Goal: Task Accomplishment & Management: Use online tool/utility

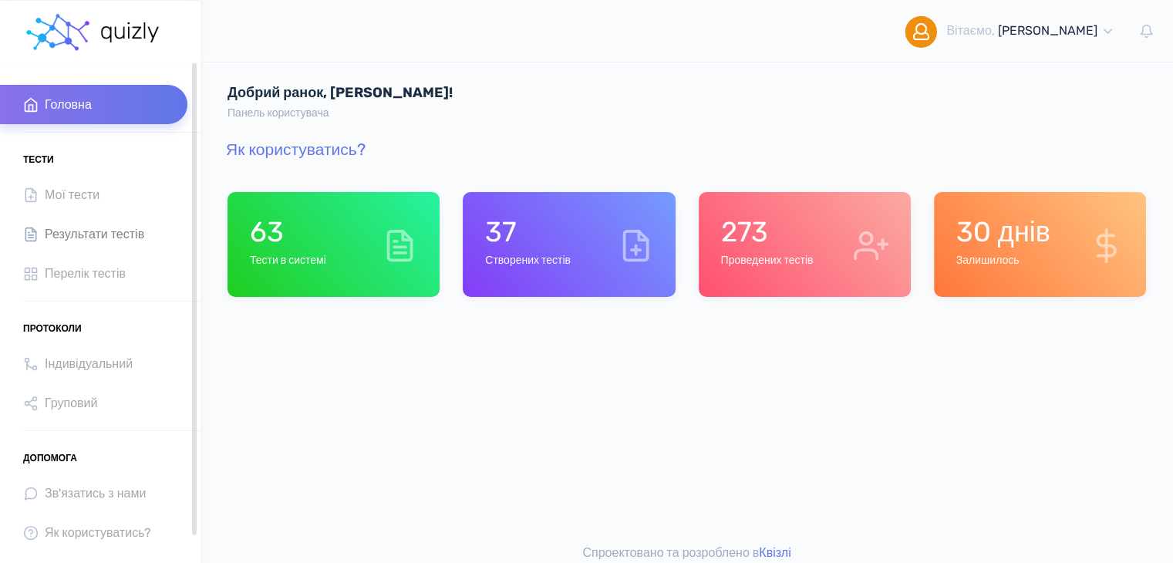
drag, startPoint x: 91, startPoint y: 273, endPoint x: 104, endPoint y: 242, distance: 33.5
click at [89, 274] on span "Перелік тестів" at bounding box center [85, 273] width 81 height 21
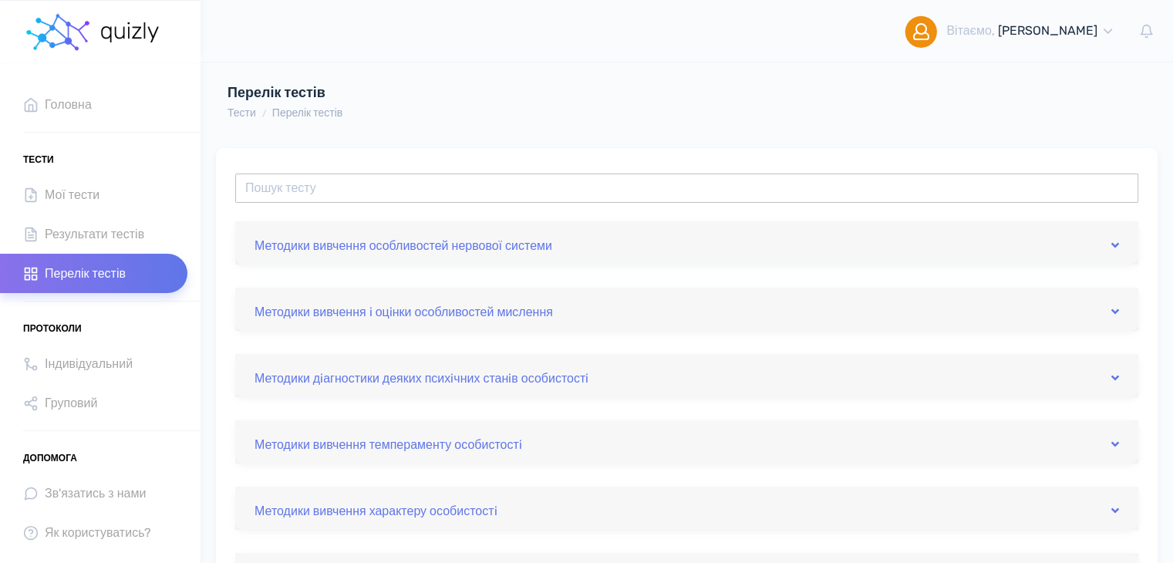
click at [344, 188] on input "text" at bounding box center [686, 188] width 903 height 29
type input "ф"
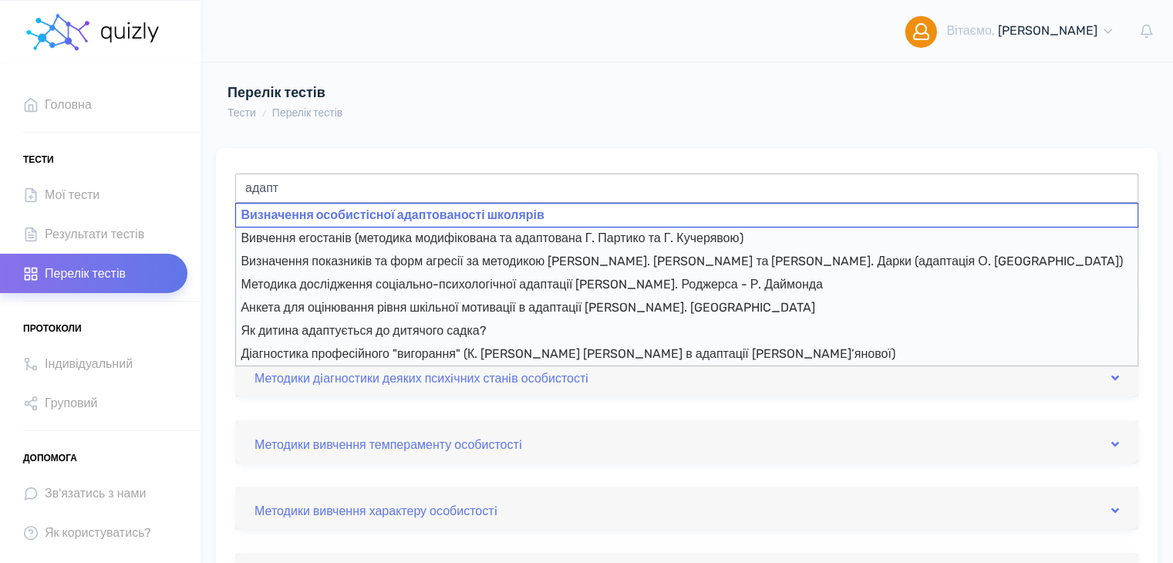
click at [482, 217] on div "Визначення особистісної адаптованості школярів" at bounding box center [686, 215] width 903 height 25
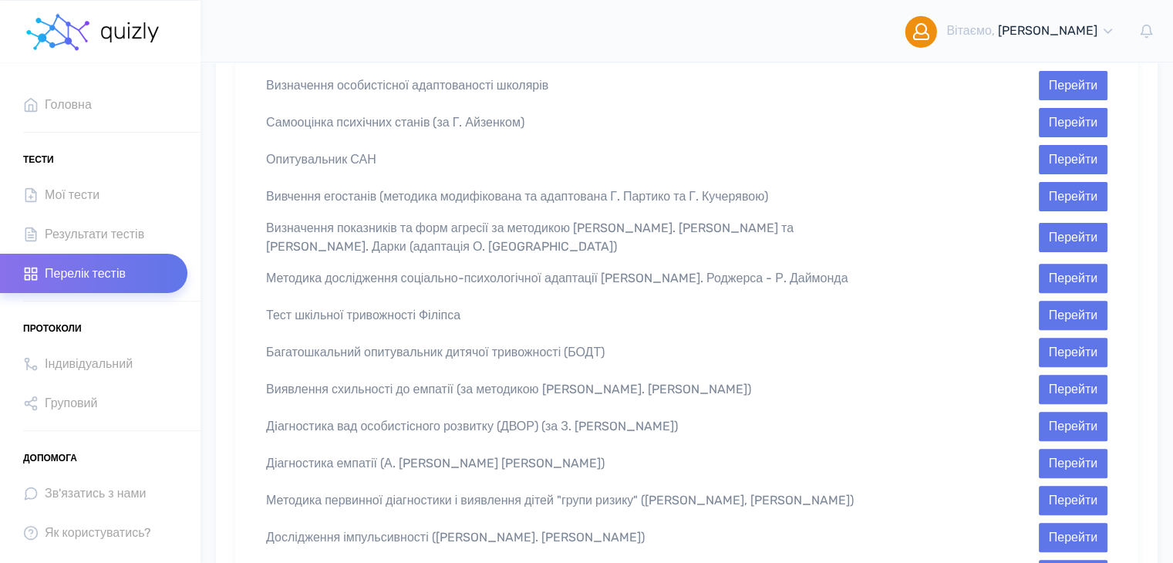
scroll to position [477, 0]
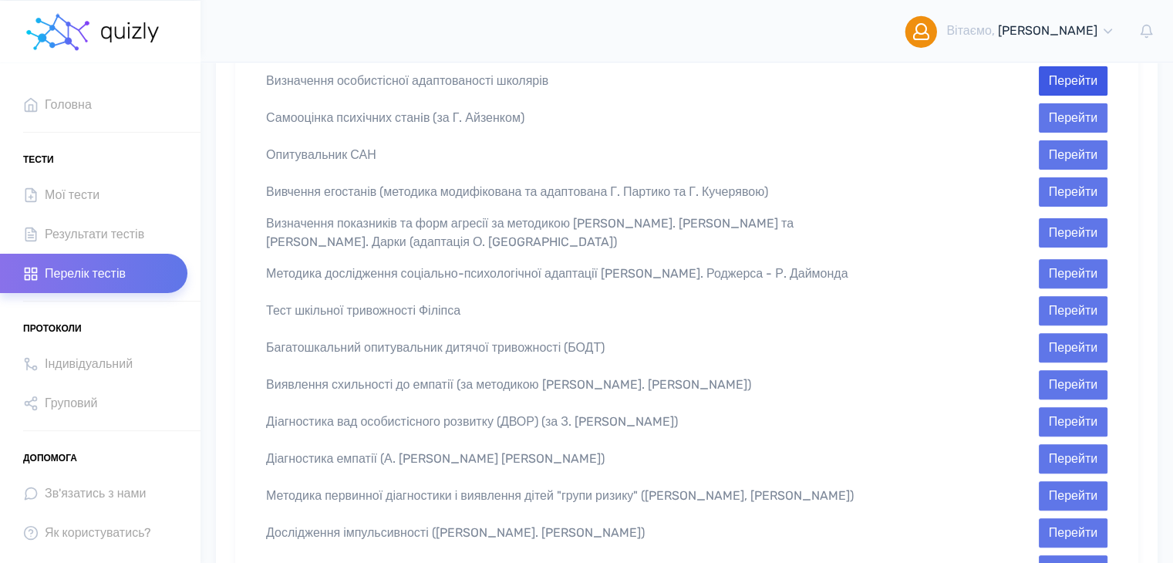
type input "Визначення особистісної адаптованості школярів"
click at [1072, 69] on button "Перейти" at bounding box center [1073, 80] width 69 height 29
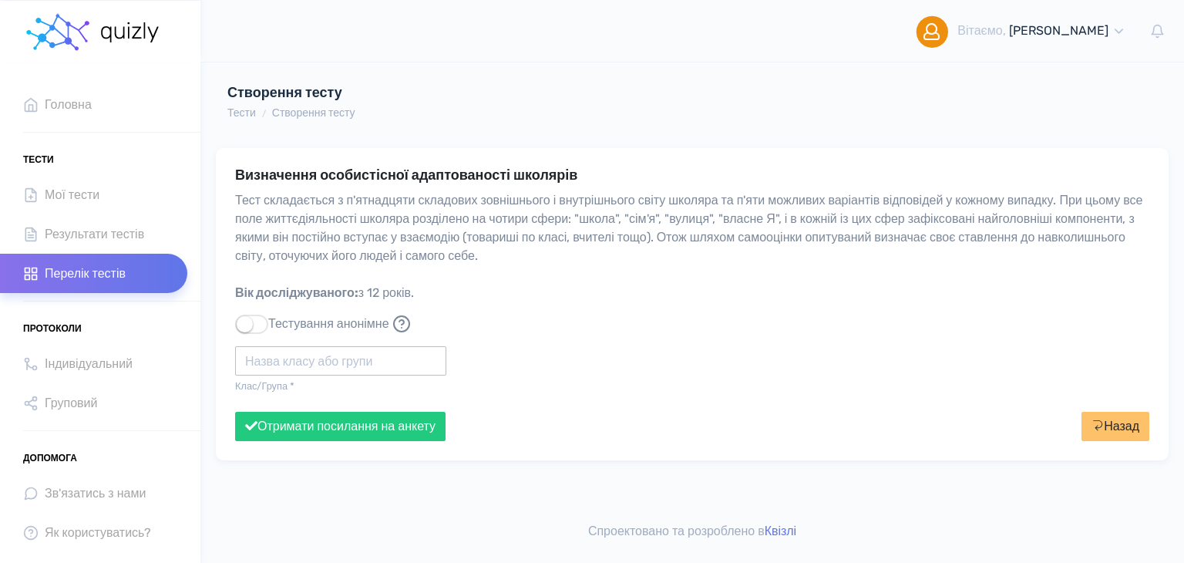
click at [321, 355] on input "text" at bounding box center [340, 360] width 211 height 29
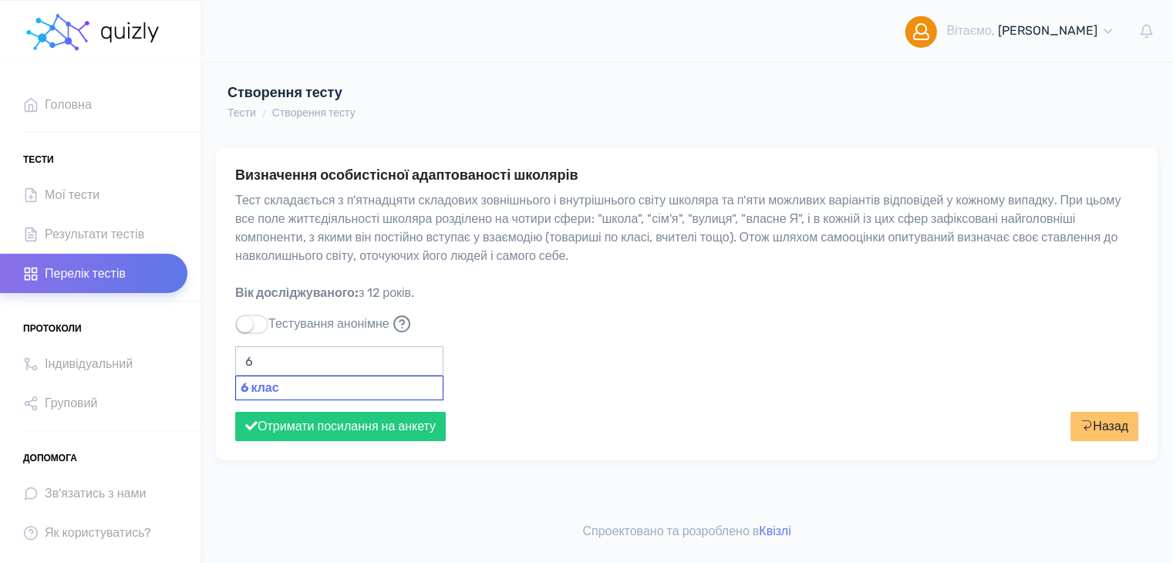
click at [315, 385] on div "6 клас" at bounding box center [339, 388] width 208 height 25
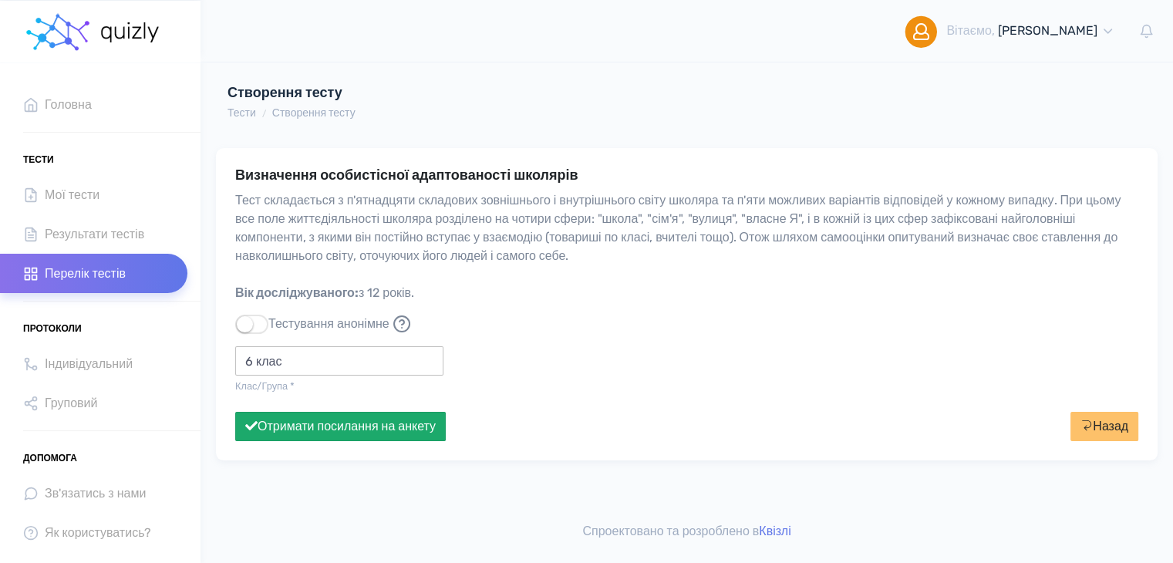
type input "6 клас"
click at [315, 435] on button "Отримати посилання на анкету" at bounding box center [340, 426] width 211 height 29
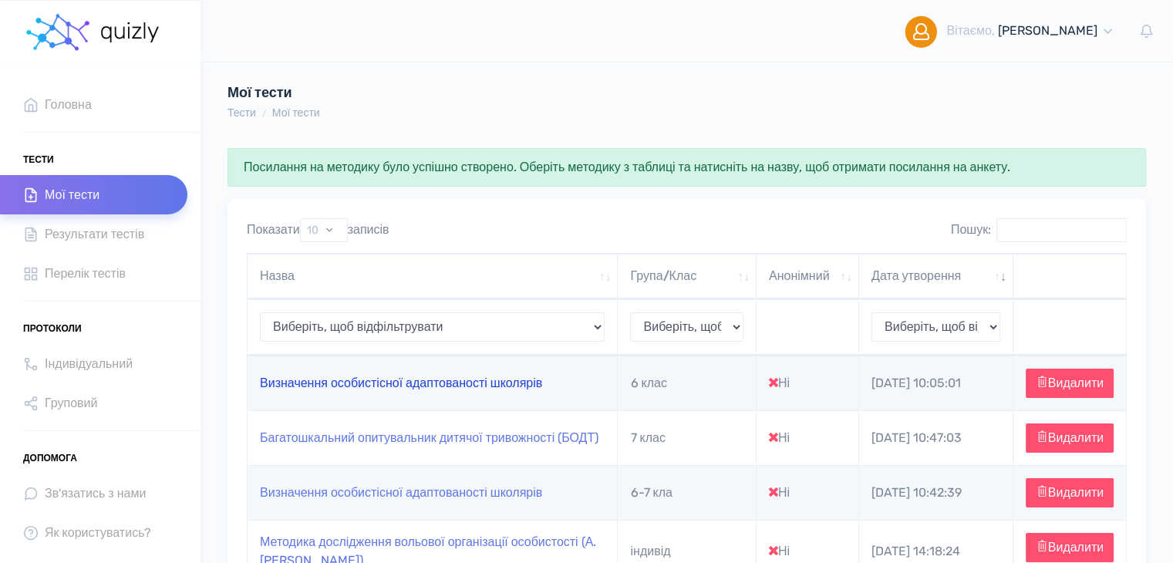
click at [349, 386] on link "Визначення особистісної адаптованості школярів" at bounding box center [401, 383] width 282 height 15
type input "https://quizly.com.ua/quiz/61e8A1aWDTfPk"
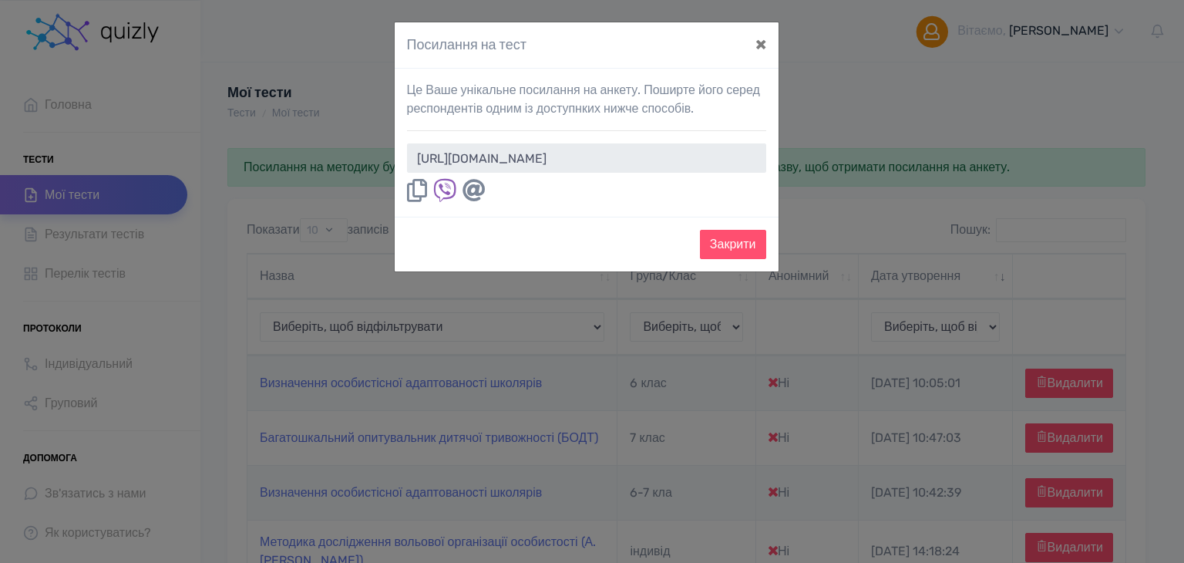
click at [423, 186] on icon at bounding box center [417, 190] width 20 height 23
drag, startPoint x: 770, startPoint y: 44, endPoint x: 616, endPoint y: 73, distance: 156.2
click at [766, 46] on button "×" at bounding box center [760, 43] width 35 height 43
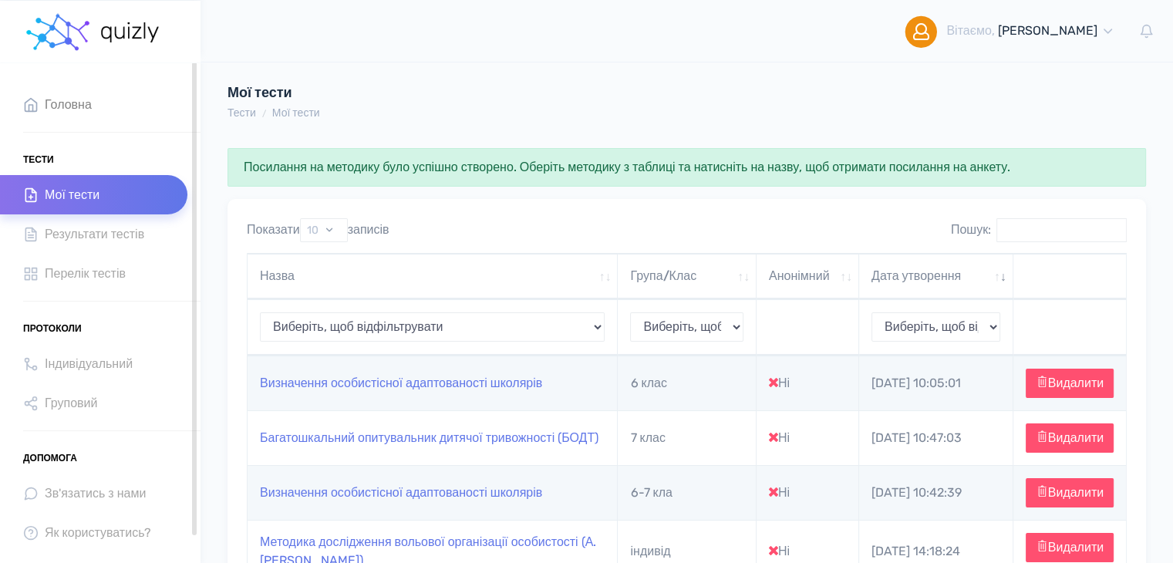
drag, startPoint x: 69, startPoint y: 103, endPoint x: 93, endPoint y: 102, distance: 24.7
click at [69, 103] on span "Головна" at bounding box center [68, 104] width 47 height 21
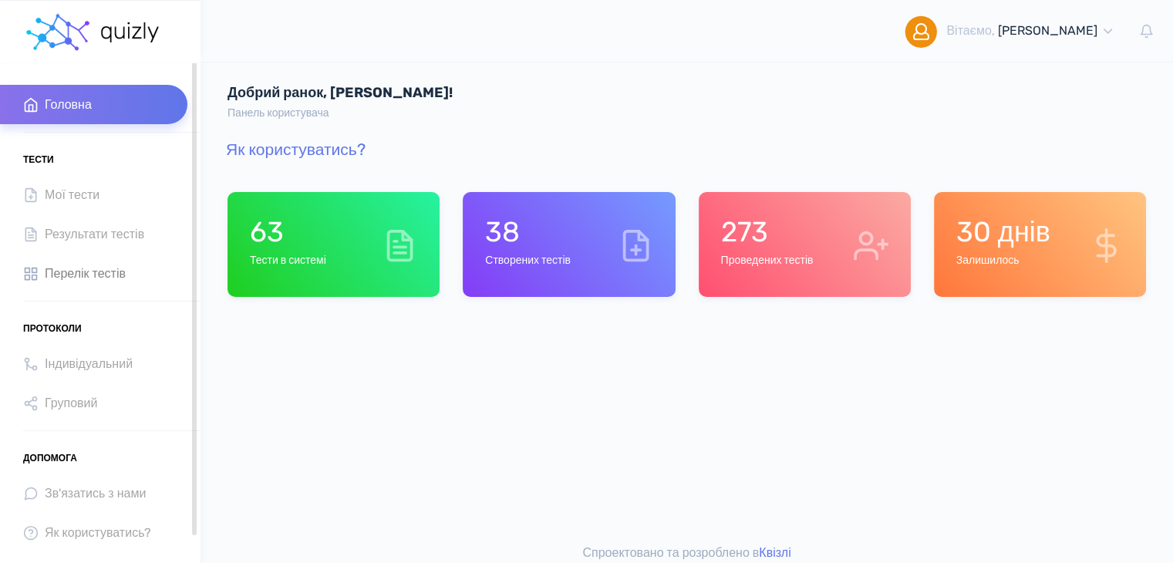
click at [103, 280] on span "Перелік тестів" at bounding box center [85, 273] width 81 height 21
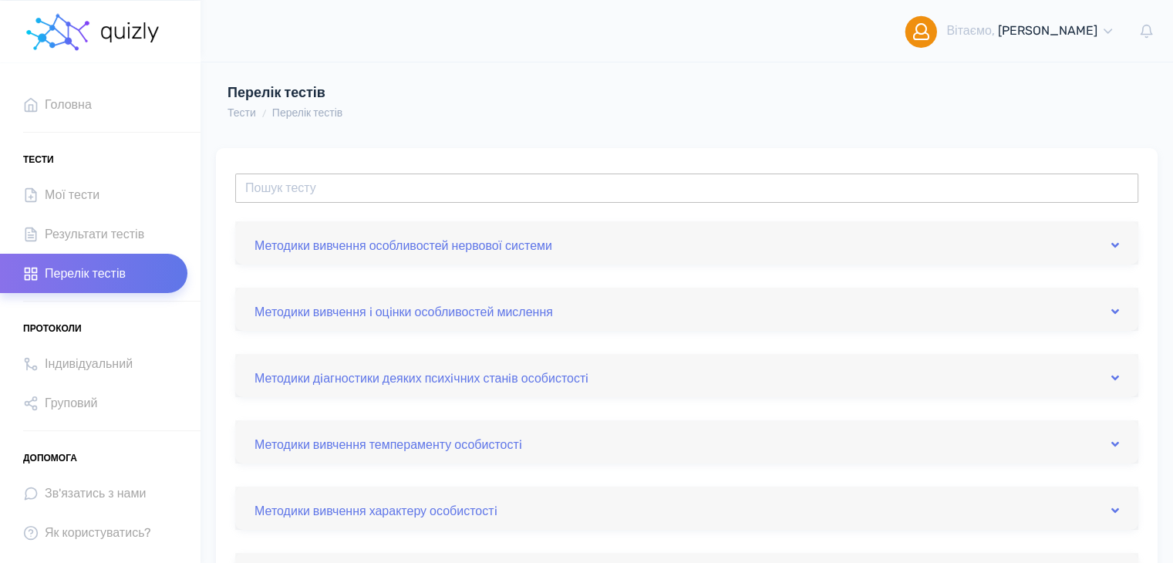
click at [305, 194] on input "text" at bounding box center [686, 188] width 903 height 29
type input "ф"
type input "т"
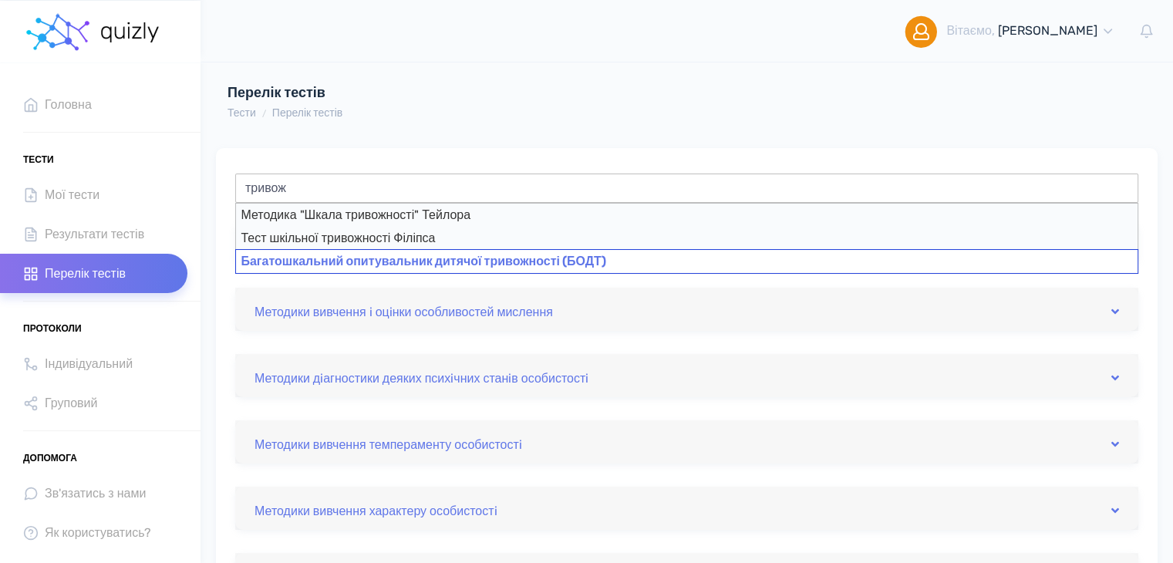
click at [566, 258] on div "Багатошкальний опитувальник дитячої тривожності (БОДТ)" at bounding box center [686, 261] width 903 height 25
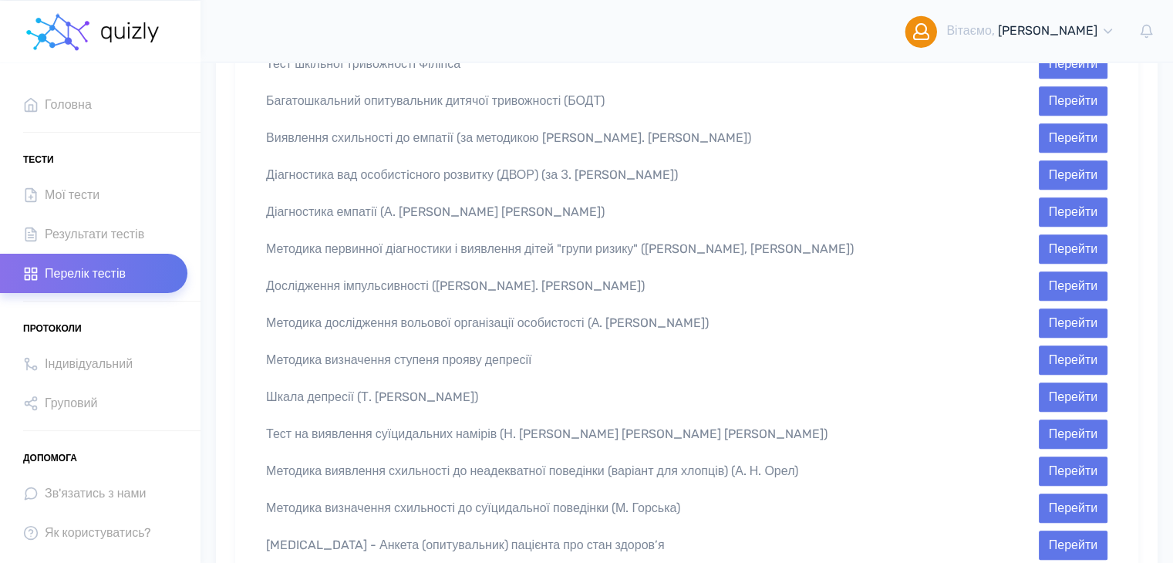
scroll to position [734, 0]
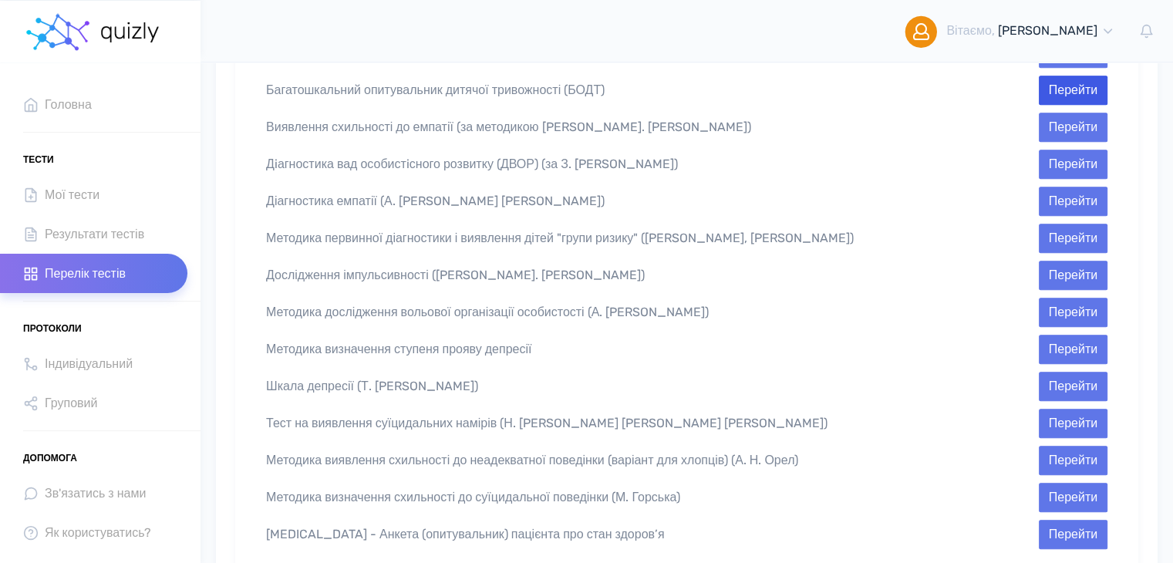
type input "Багатошкальний опитувальник дитячої тривожності (БОДТ)"
drag, startPoint x: 1080, startPoint y: 69, endPoint x: 1060, endPoint y: 76, distance: 20.5
click at [1079, 76] on button "Перейти" at bounding box center [1073, 90] width 69 height 29
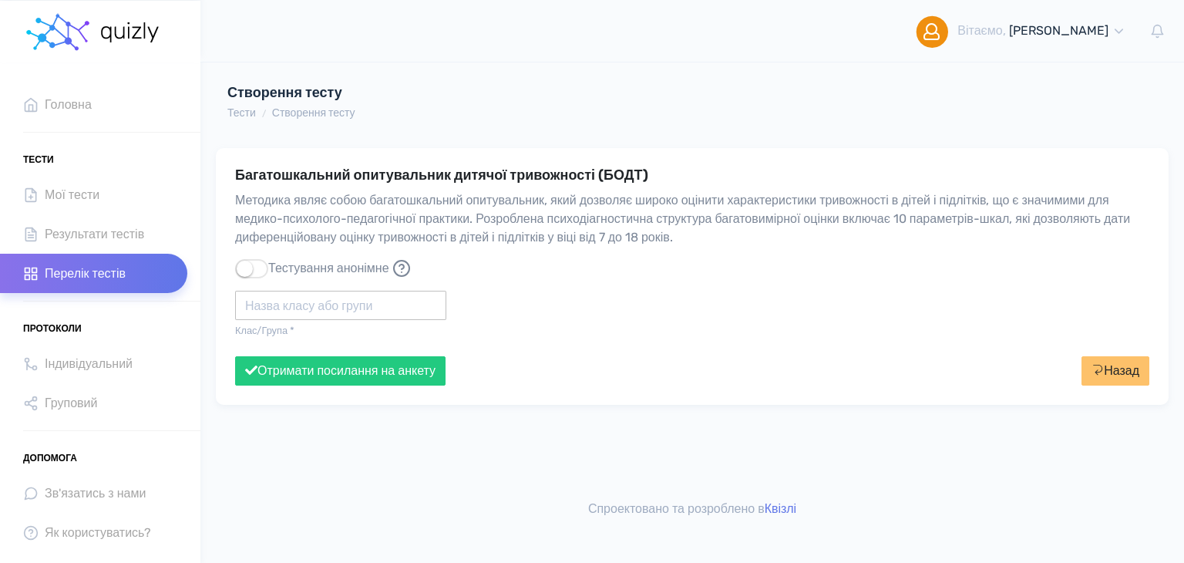
click at [265, 297] on input "text" at bounding box center [340, 305] width 211 height 29
drag, startPoint x: 321, startPoint y: 328, endPoint x: 312, endPoint y: 332, distance: 10.0
click at [319, 328] on div "6 клас" at bounding box center [340, 332] width 211 height 25
type input "6 клас"
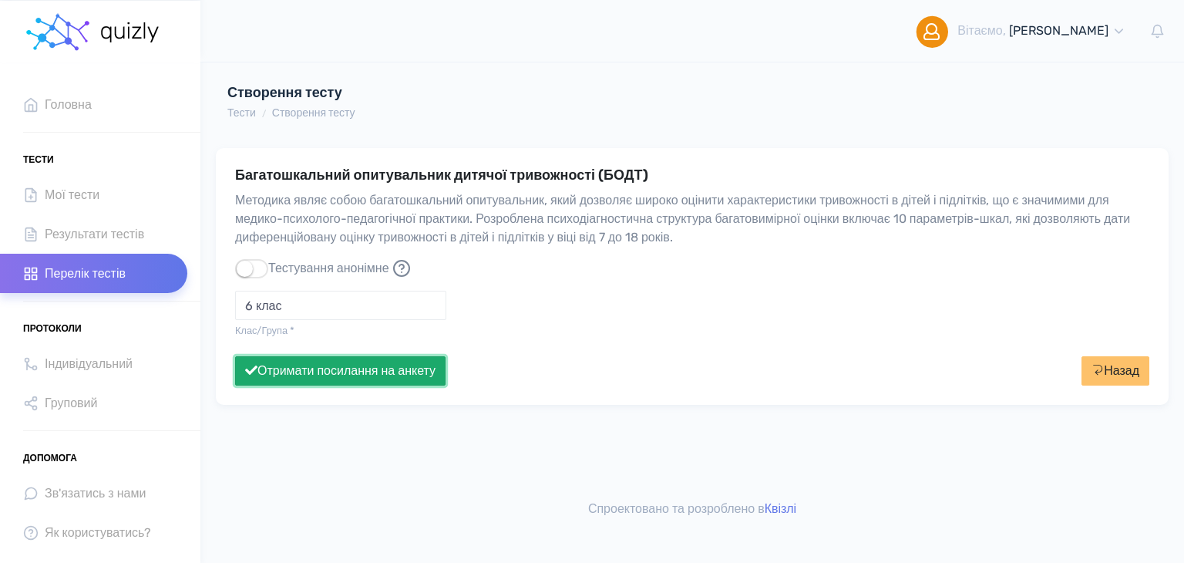
click at [307, 368] on button "Отримати посилання на анкету" at bounding box center [340, 370] width 211 height 29
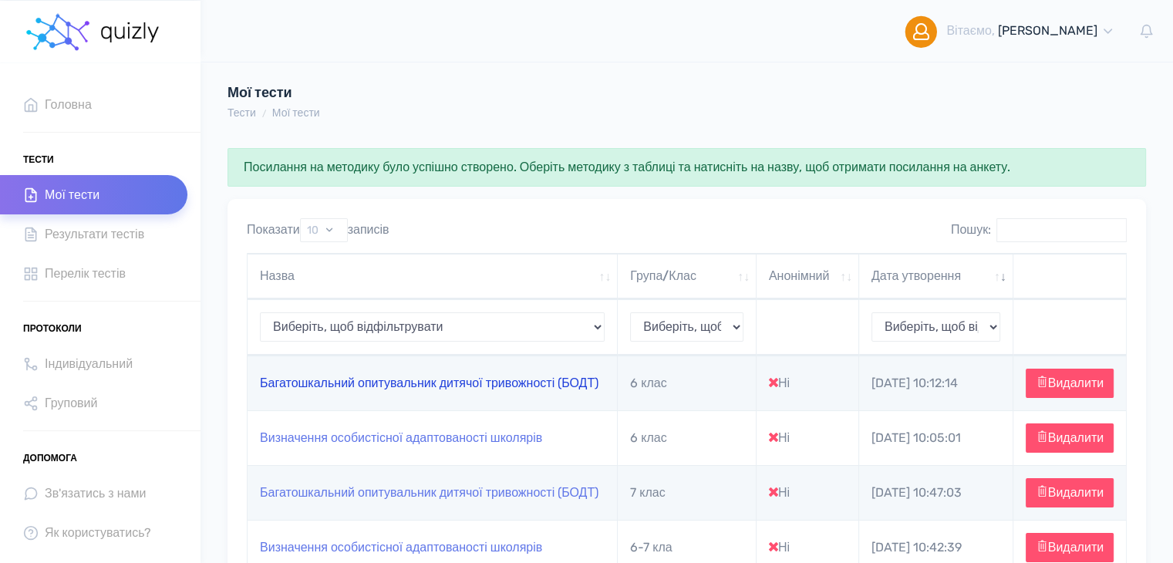
click at [321, 380] on link "Багатошкальний опитувальник дитячої тривожності (БОДТ)" at bounding box center [429, 383] width 339 height 15
type input "https://quizly.com.ua/quiz/64YEI0mfXcpio"
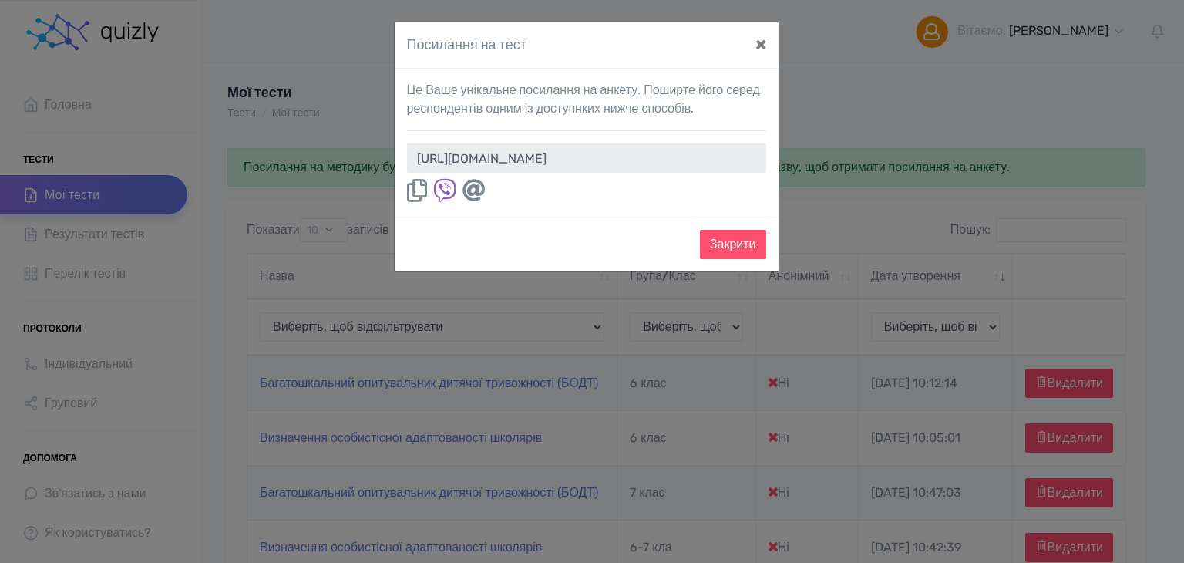
click at [431, 186] on div at bounding box center [586, 191] width 359 height 25
click at [420, 187] on icon at bounding box center [417, 190] width 20 height 23
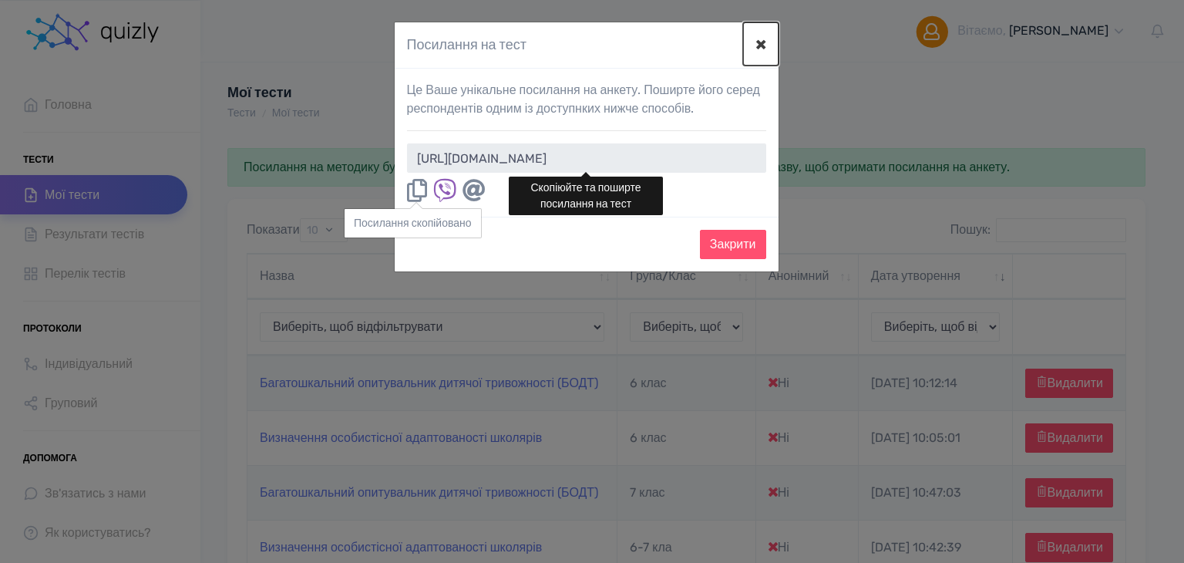
click at [759, 49] on button "×" at bounding box center [760, 43] width 35 height 43
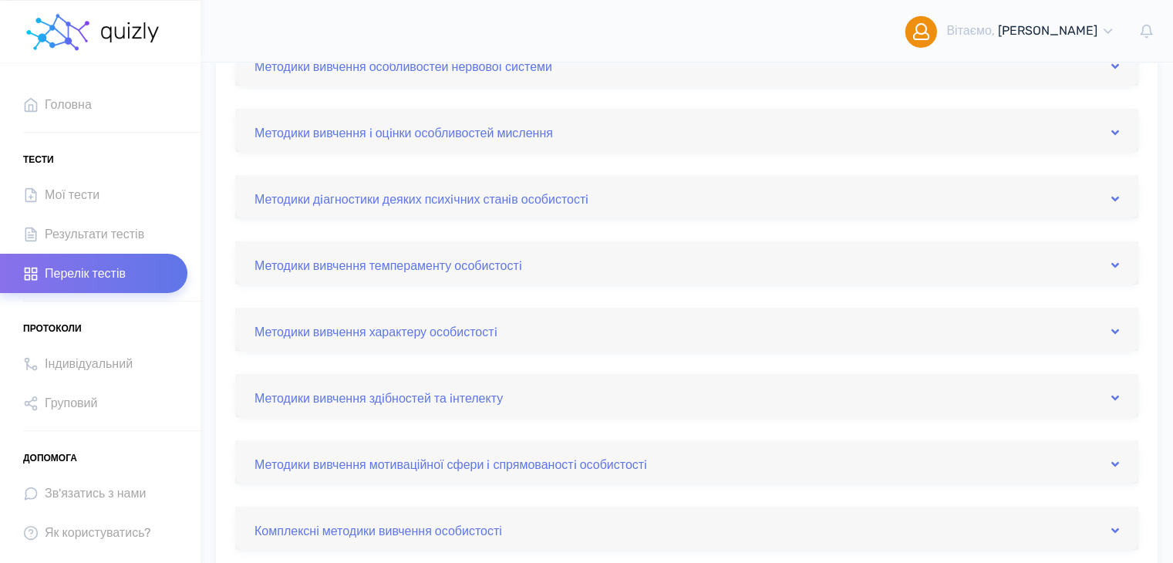
scroll to position [102, 0]
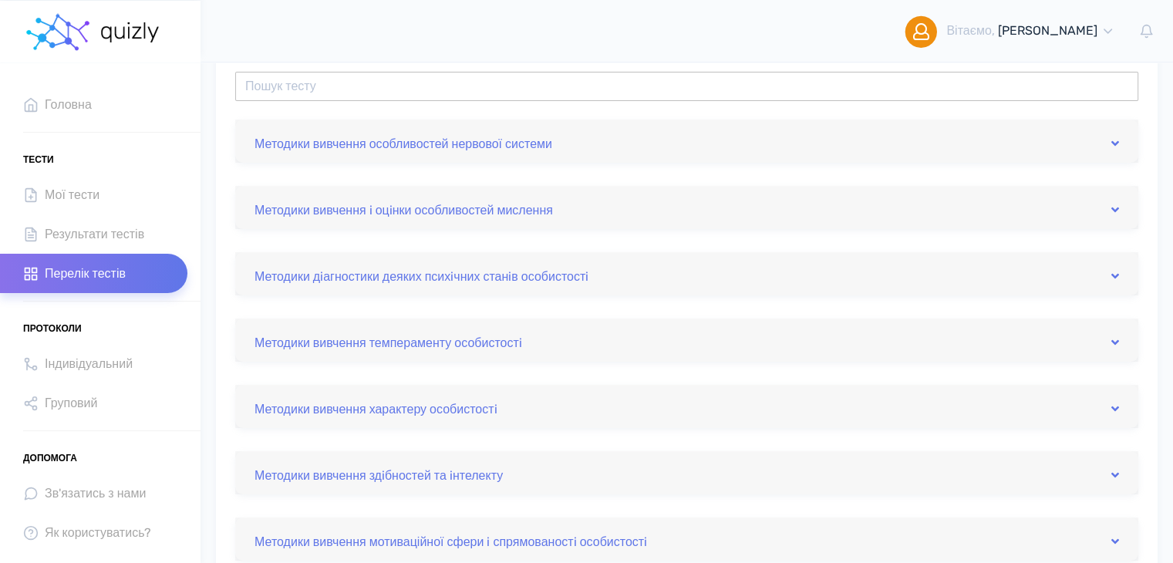
click at [436, 93] on input "text" at bounding box center [686, 86] width 903 height 29
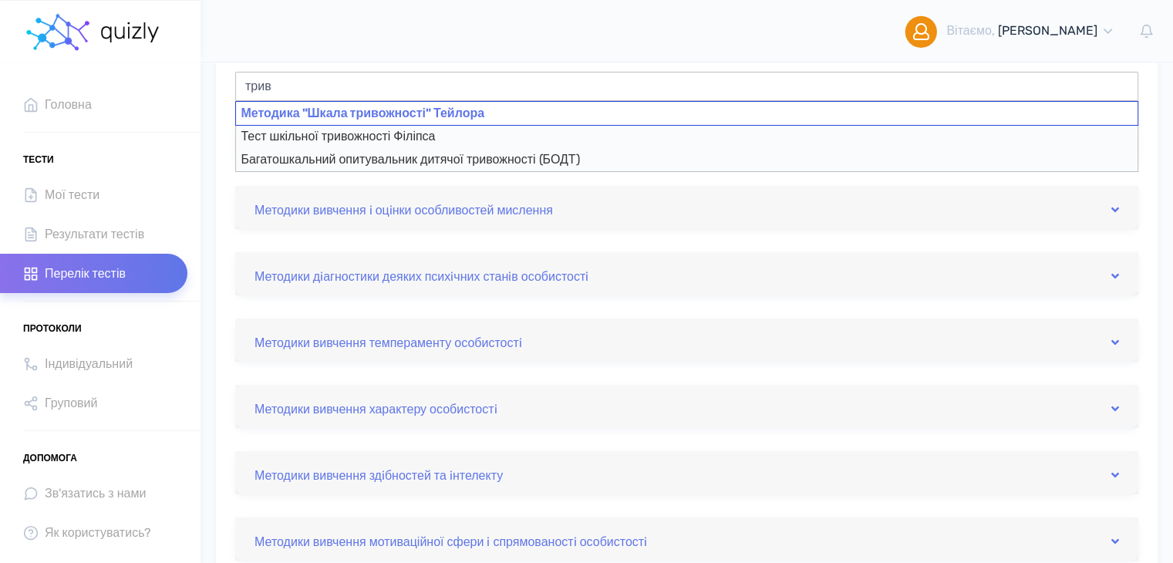
click at [482, 118] on div "Методика "Шкала тривожності" Тейлора" at bounding box center [686, 113] width 903 height 25
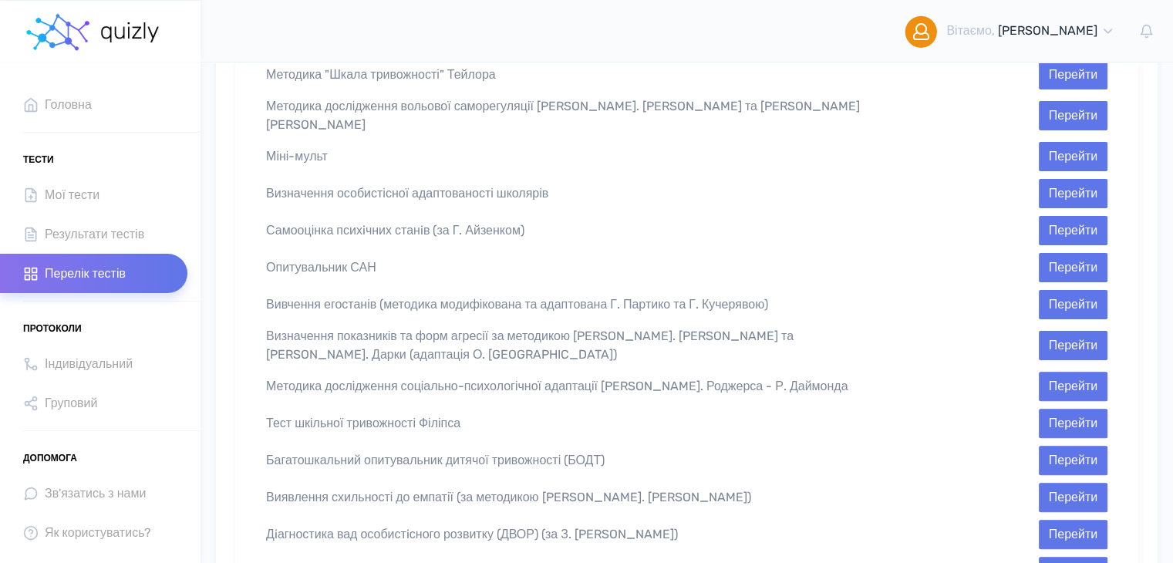
scroll to position [367, 0]
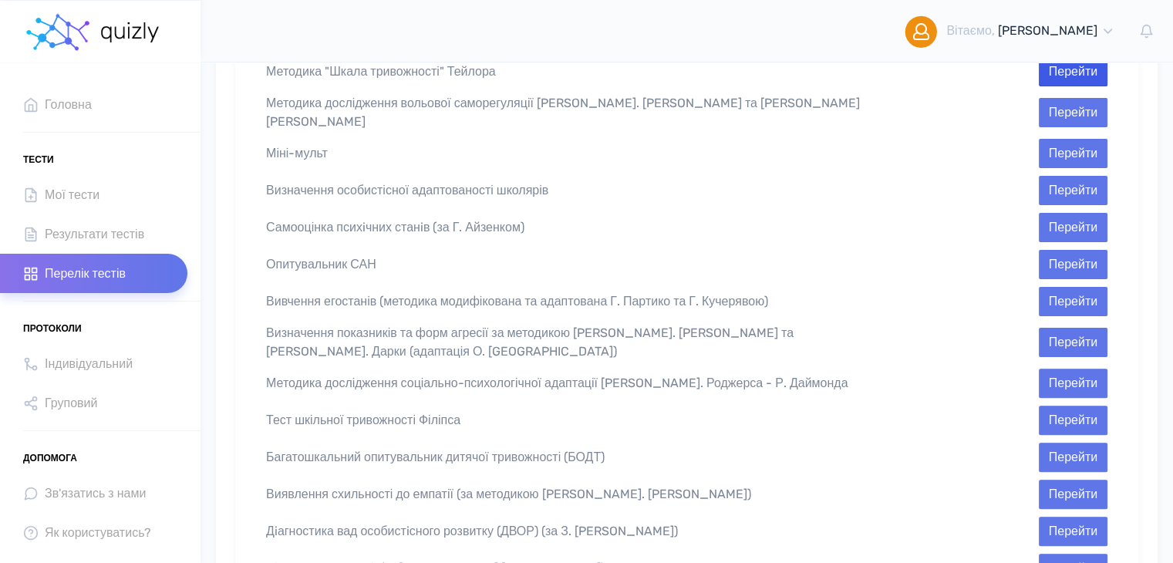
type input "Методика "Шкала тривожності" Тейлора"
click at [1086, 69] on button "Перейти" at bounding box center [1073, 71] width 69 height 29
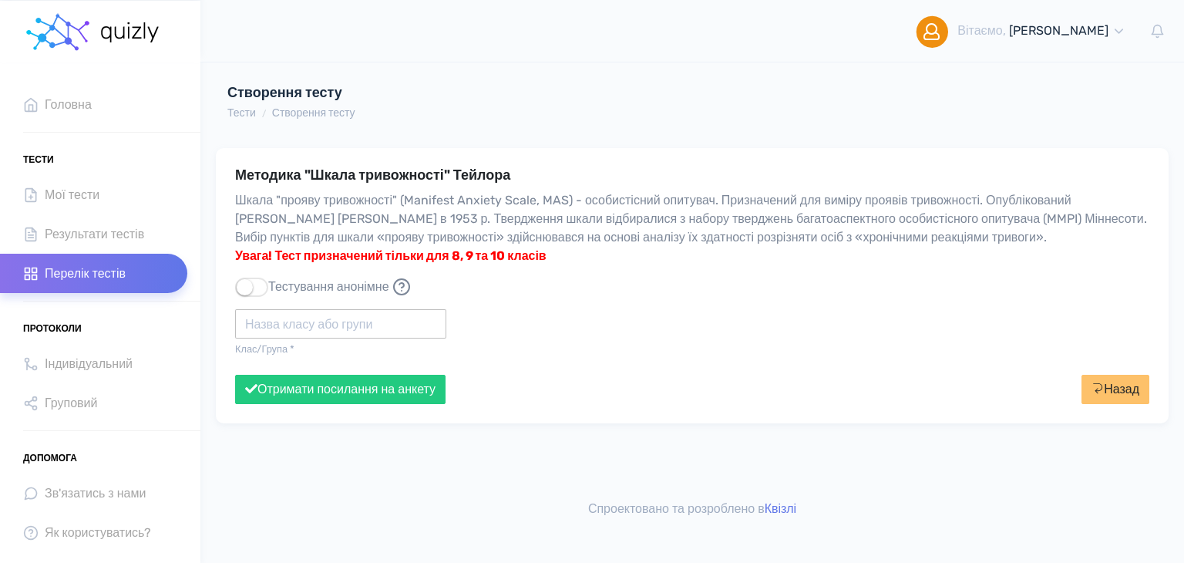
click at [298, 325] on input "text" at bounding box center [340, 323] width 211 height 29
click at [274, 350] on div "8-9клас" at bounding box center [340, 351] width 211 height 25
click at [265, 322] on input "8-9клас" at bounding box center [340, 323] width 211 height 29
click at [261, 320] on input "8-9клас" at bounding box center [340, 323] width 211 height 29
click at [266, 322] on input "8-9клас" at bounding box center [340, 323] width 211 height 29
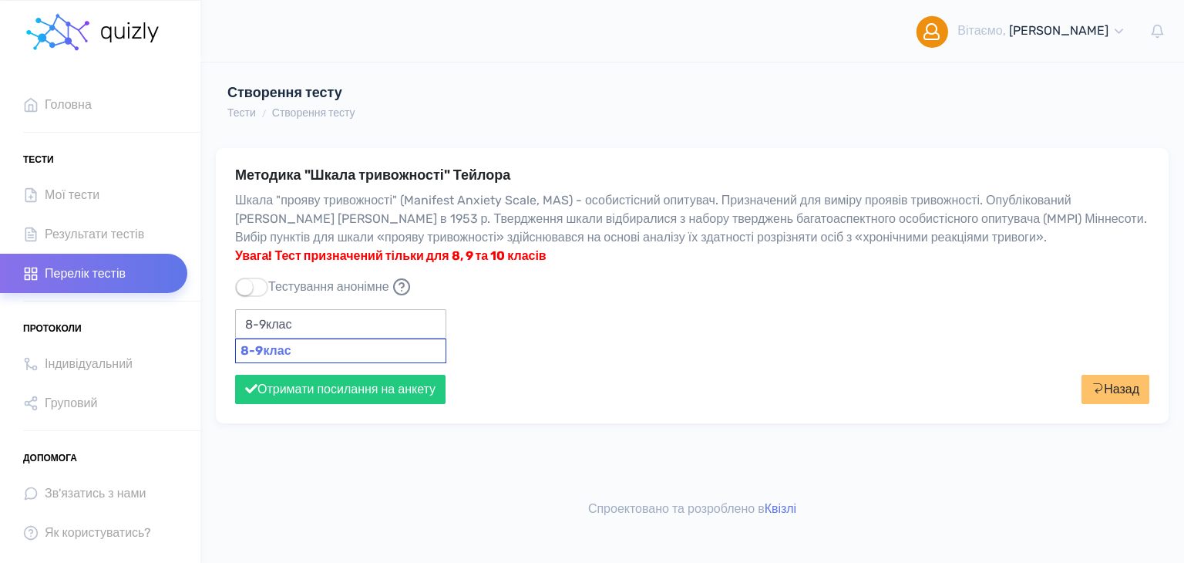
click at [278, 345] on div "8-9клас" at bounding box center [340, 351] width 211 height 25
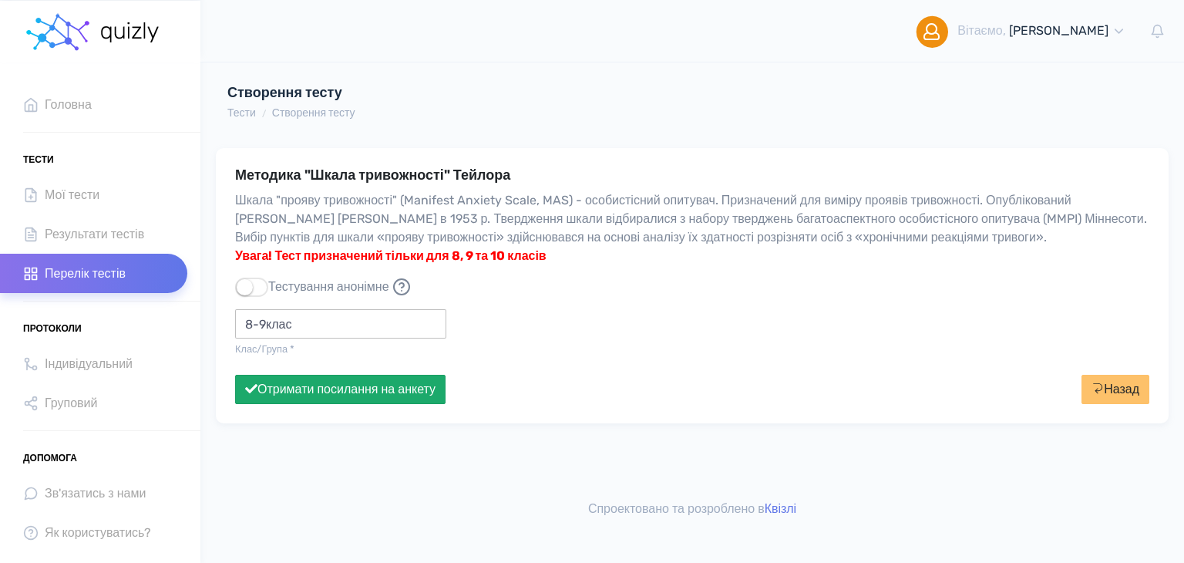
type input "8-9клас"
click at [290, 390] on button "Отримати посилання на анкету" at bounding box center [340, 389] width 211 height 29
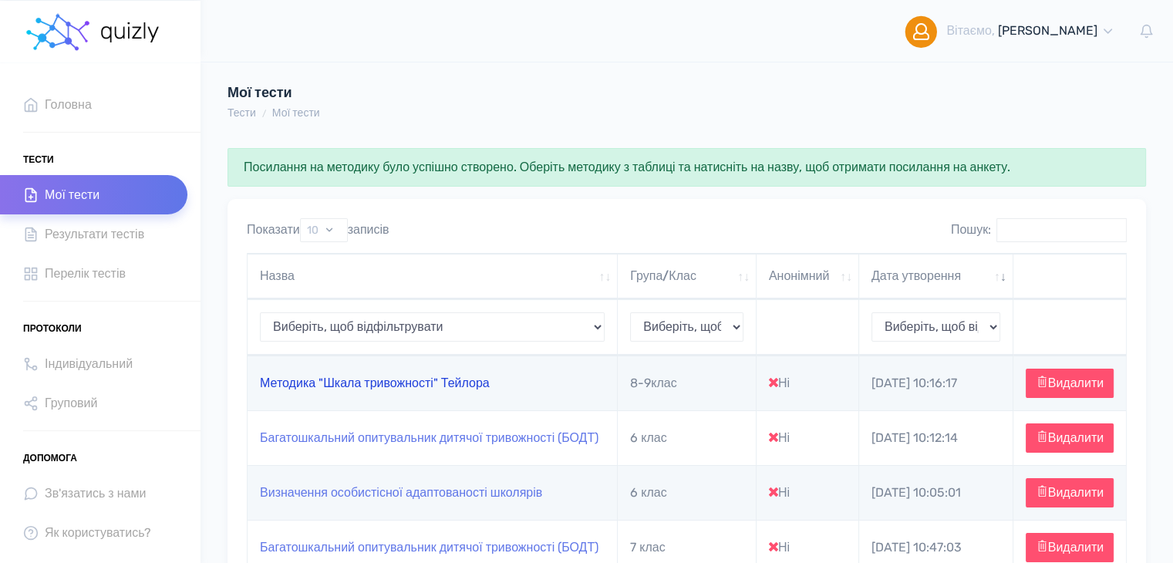
click at [385, 389] on link "Методика "Шкала тривожності" Тейлора" at bounding box center [375, 383] width 230 height 15
type input "[URL][DOMAIN_NAME]"
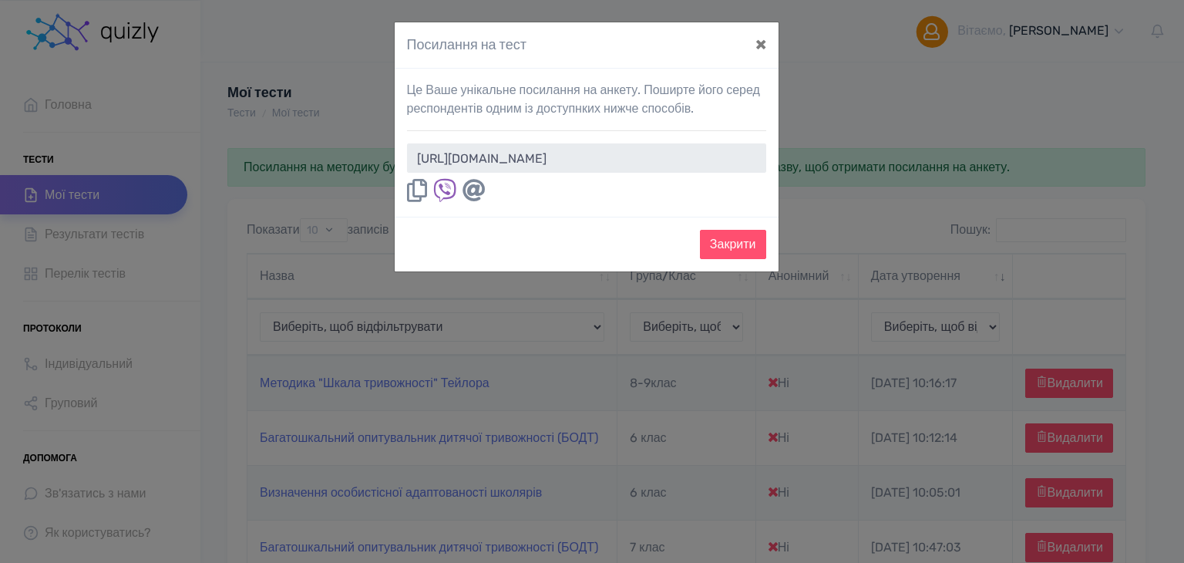
click at [416, 195] on icon at bounding box center [417, 190] width 20 height 23
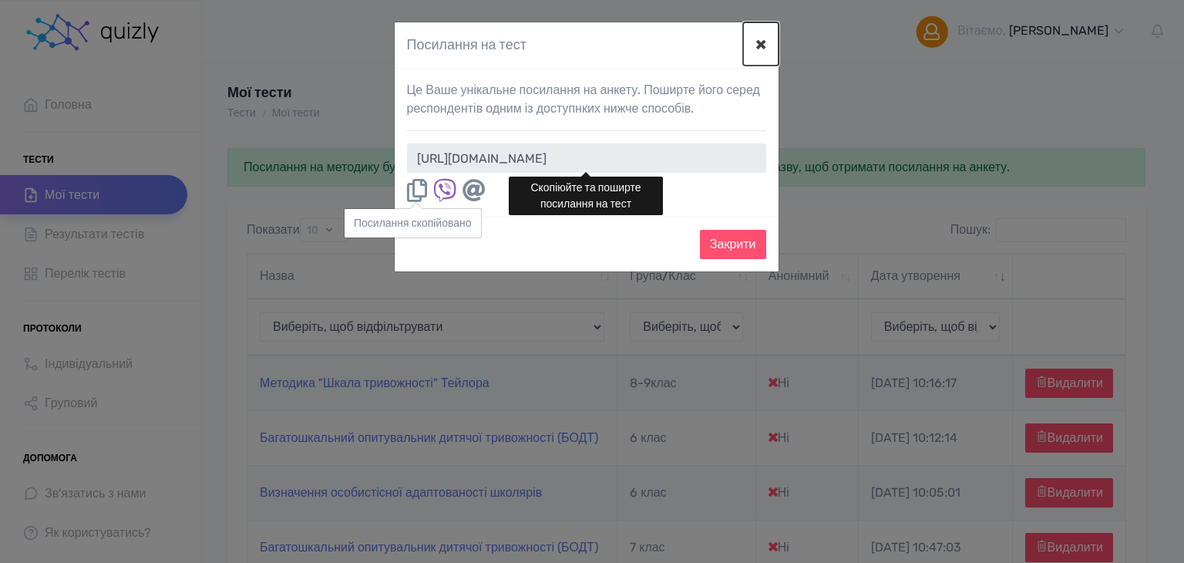
click at [746, 48] on button "×" at bounding box center [760, 43] width 35 height 43
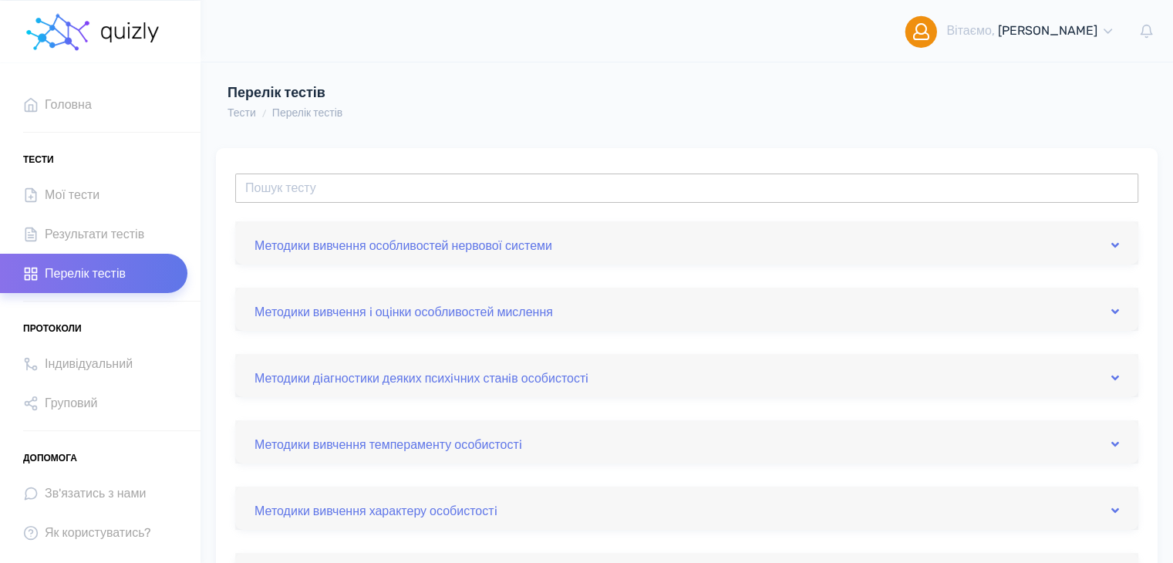
click at [339, 180] on input "text" at bounding box center [686, 188] width 903 height 29
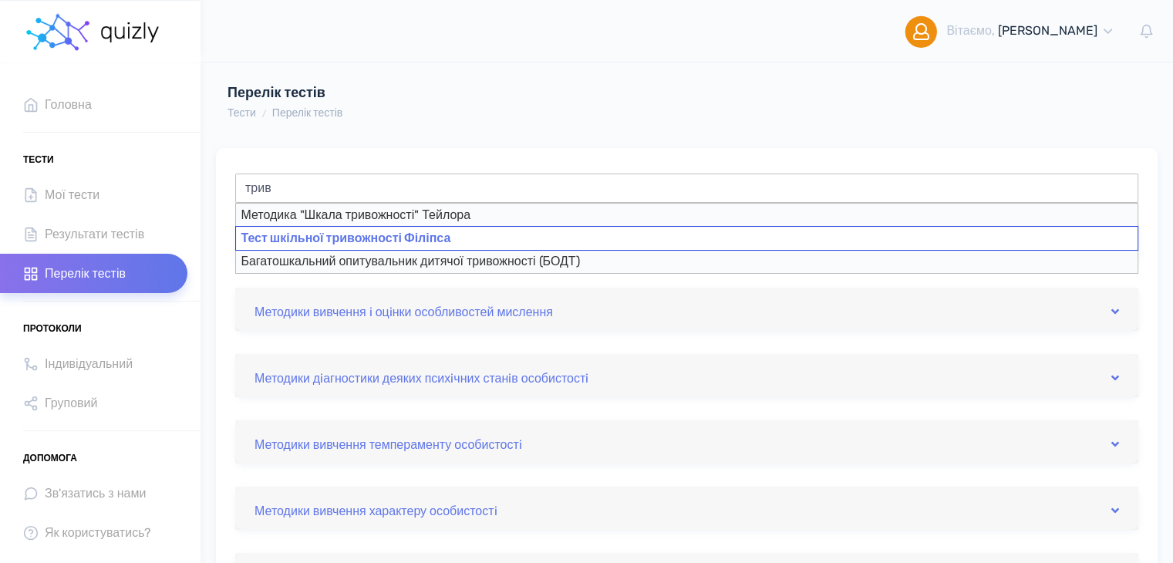
click at [352, 235] on div "Тест шкільної тривожності Філіпса" at bounding box center [686, 238] width 903 height 25
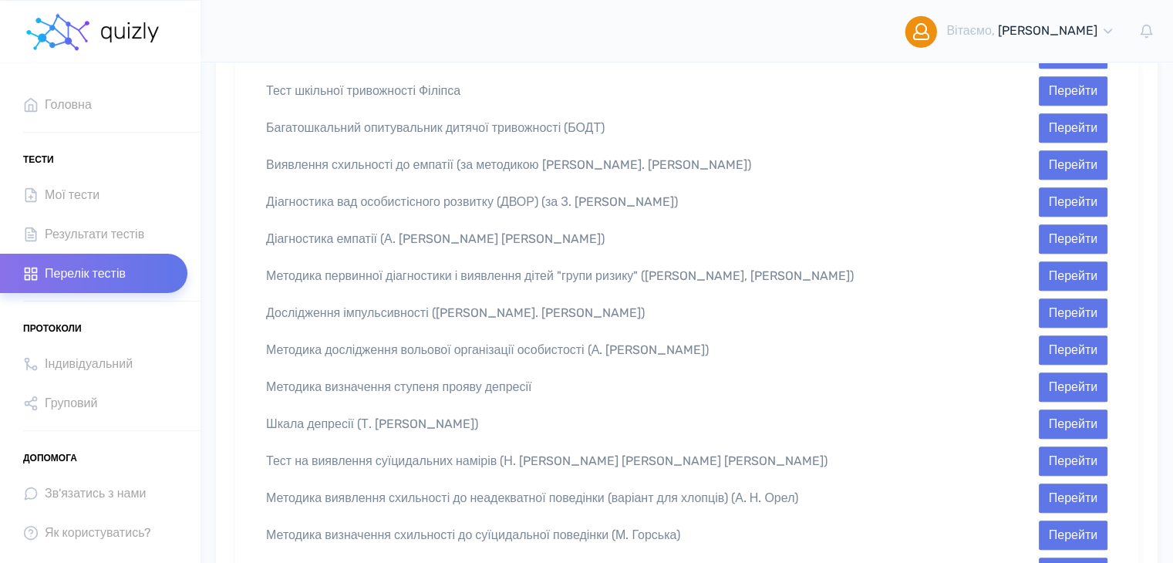
scroll to position [697, 0]
type input "Тест шкільної тривожності Філіпса"
click at [1052, 78] on button "Перейти" at bounding box center [1073, 90] width 69 height 29
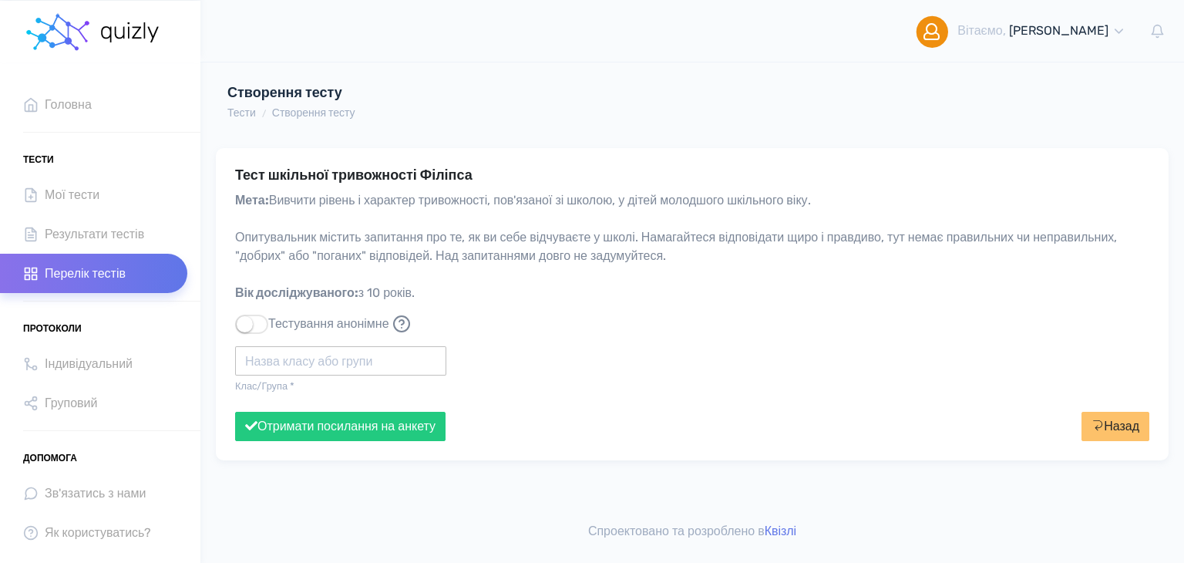
click at [315, 355] on input "text" at bounding box center [340, 360] width 211 height 29
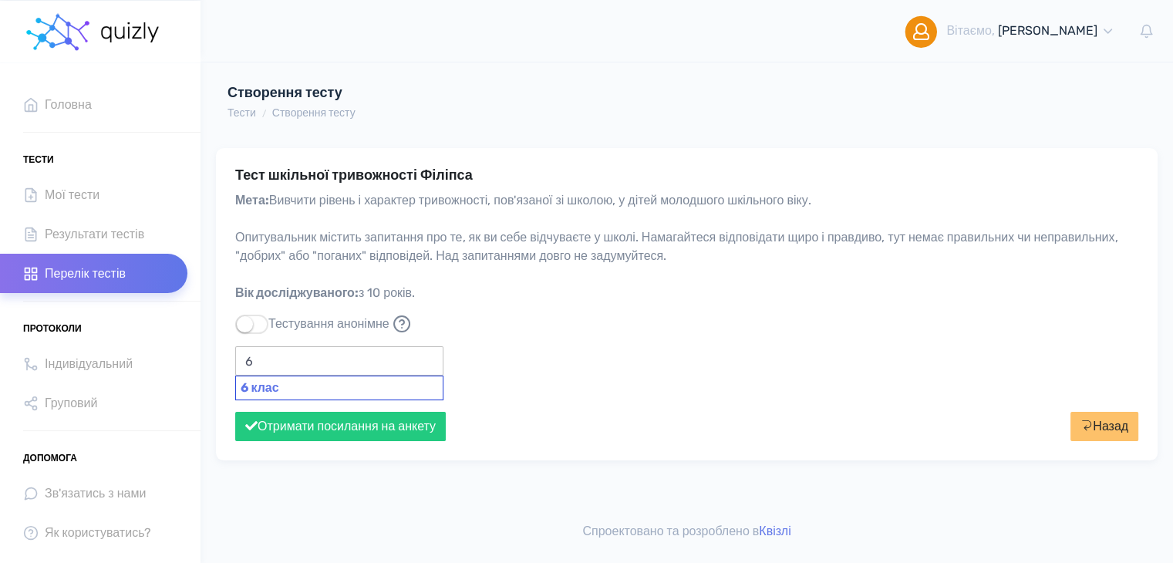
click at [298, 389] on div "6 клас" at bounding box center [339, 388] width 208 height 25
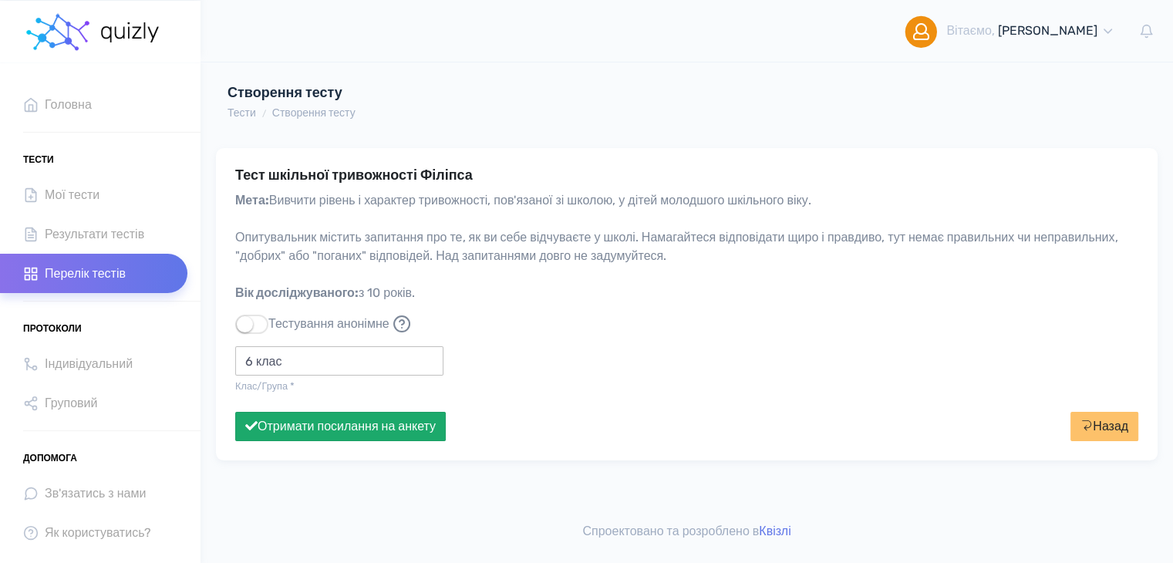
type input "6 клас"
click at [302, 429] on button "Отримати посилання на анкету" at bounding box center [340, 426] width 211 height 29
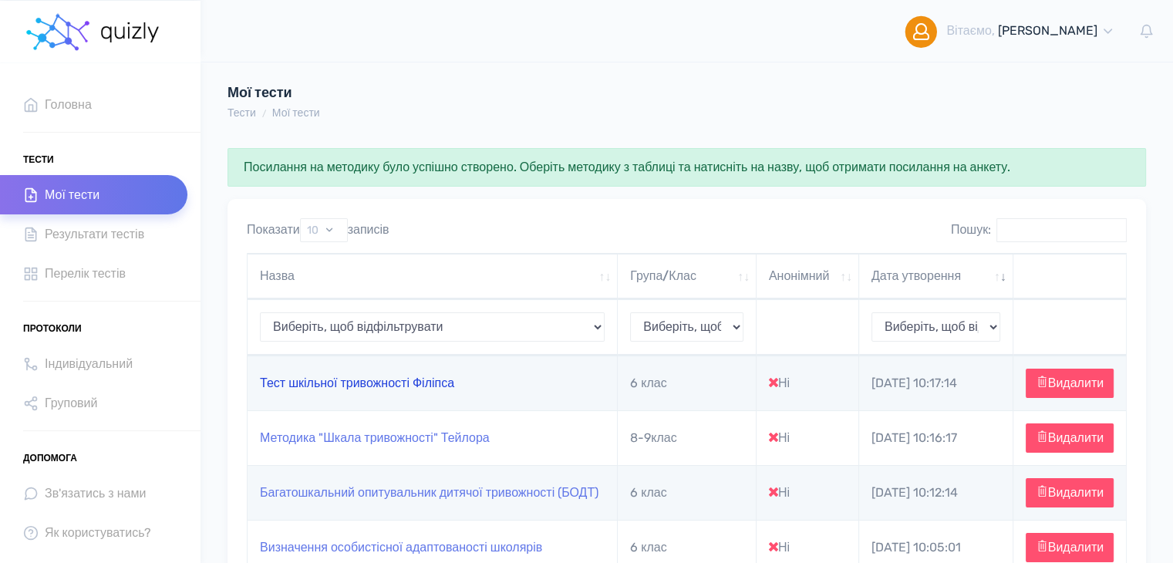
click at [413, 390] on link "Тест шкільної тривожності Філіпса" at bounding box center [357, 383] width 194 height 15
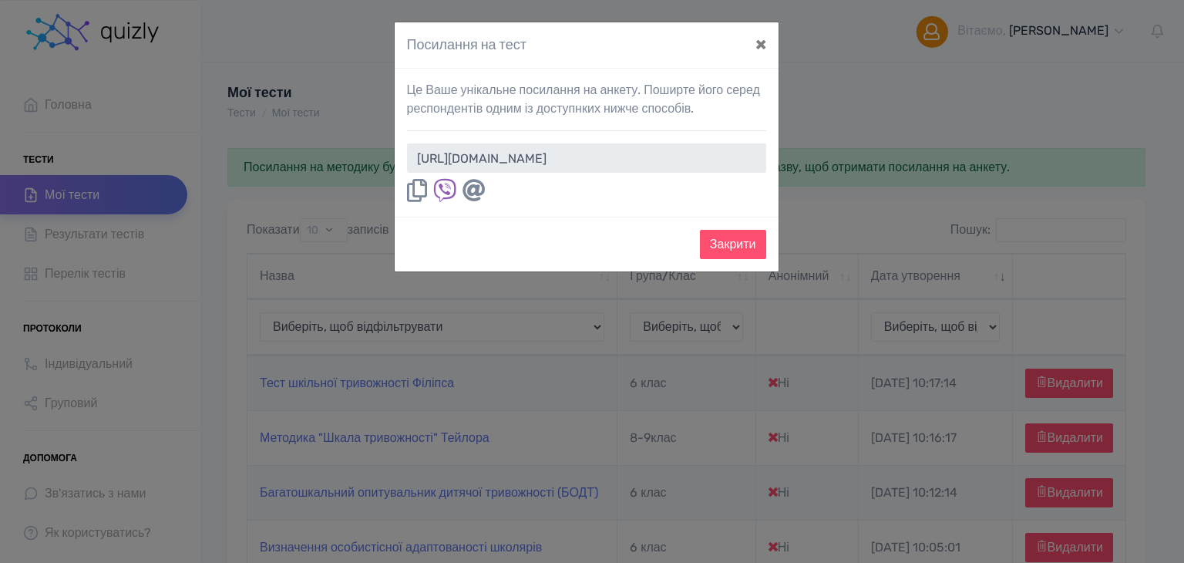
click at [413, 188] on icon at bounding box center [417, 190] width 20 height 23
click at [756, 42] on button "×" at bounding box center [760, 43] width 35 height 43
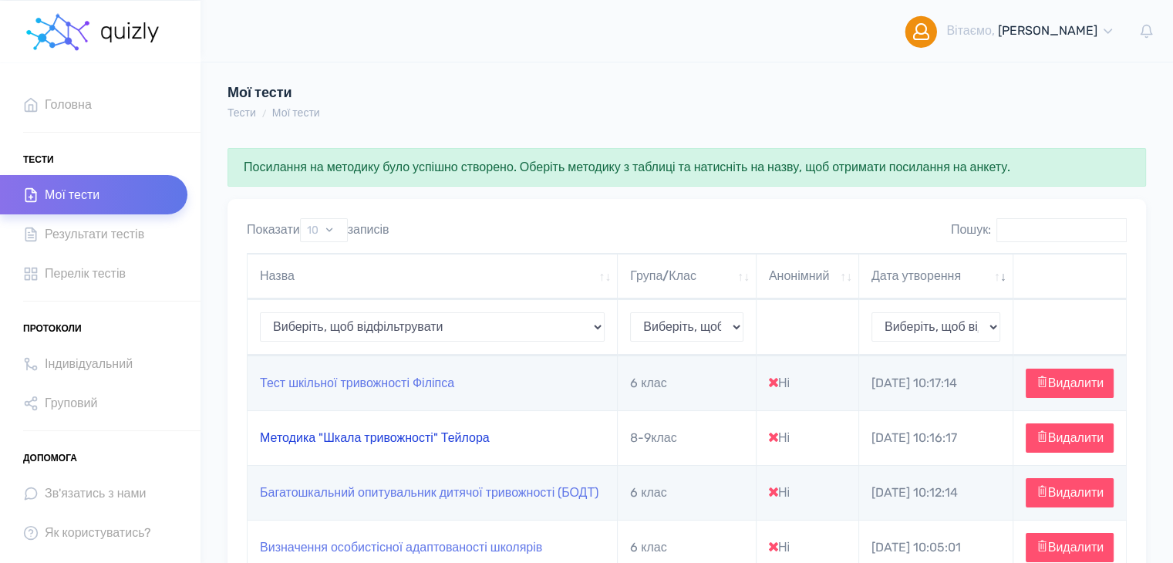
click at [475, 445] on link "Методика "Шкала тривожності" Тейлора" at bounding box center [375, 437] width 230 height 15
type input "https://quizly.com.ua/quiz/73pOPciClZvLQ"
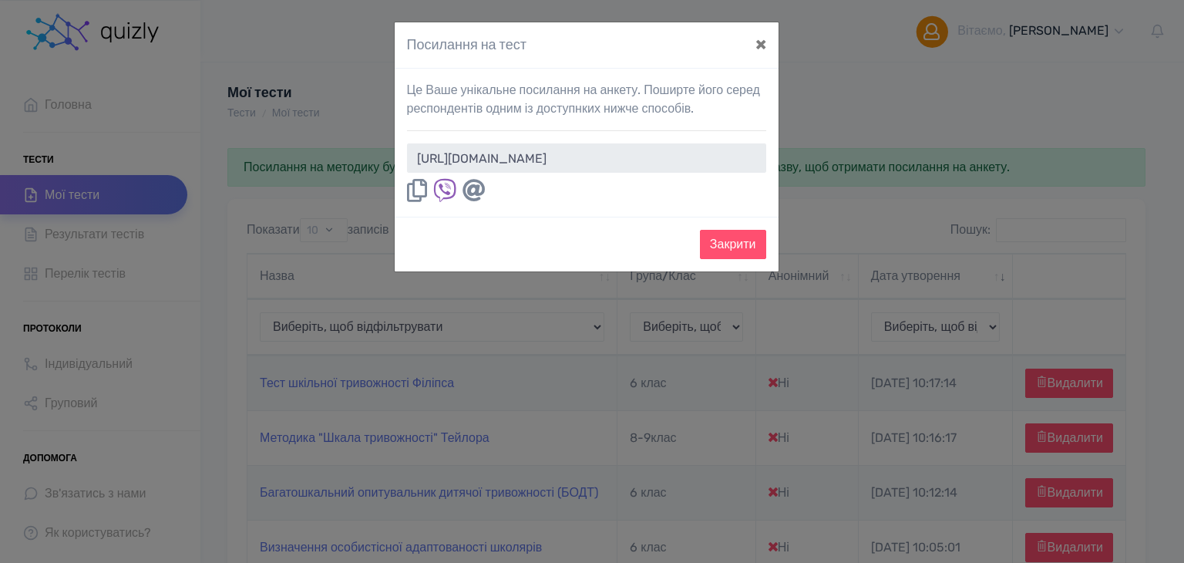
click at [422, 185] on icon at bounding box center [417, 190] width 20 height 23
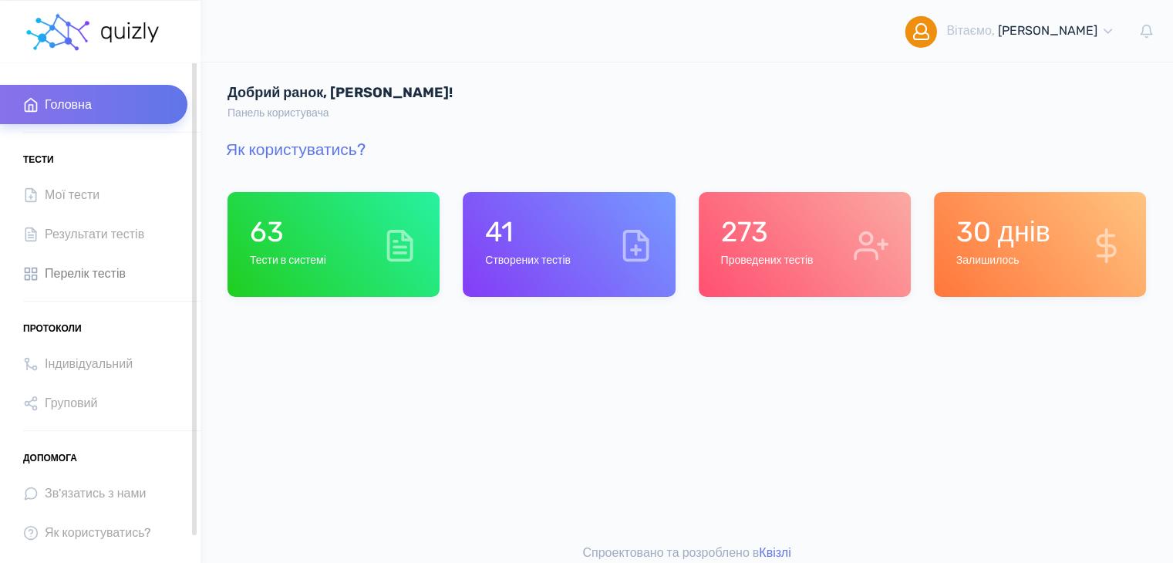
drag, startPoint x: 99, startPoint y: 266, endPoint x: 105, endPoint y: 257, distance: 10.7
click at [99, 266] on span "Перелік тестів" at bounding box center [85, 273] width 81 height 21
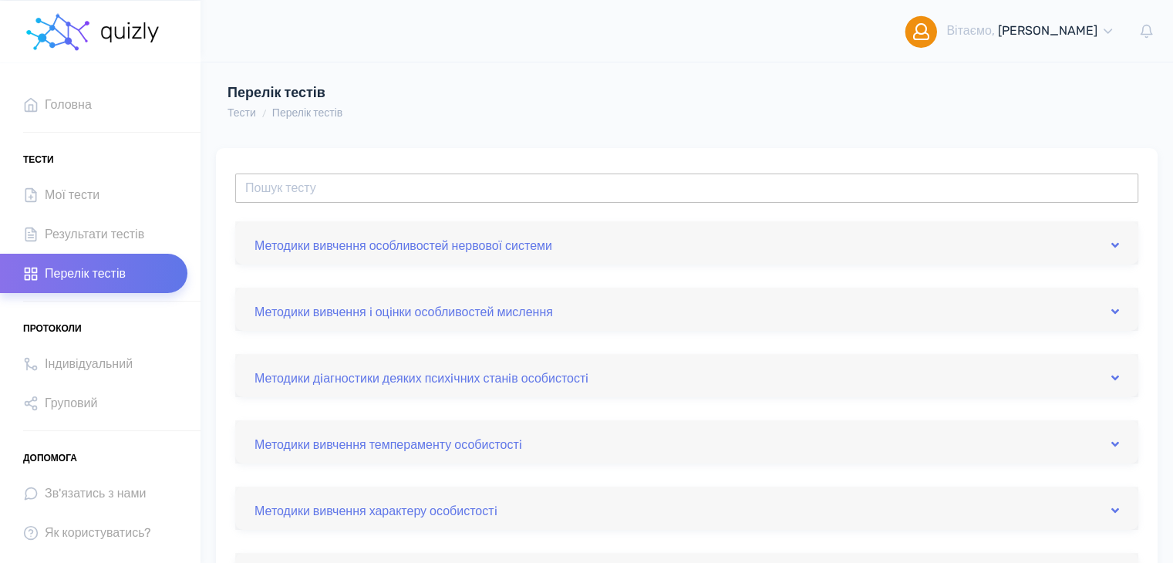
click at [352, 180] on input "text" at bounding box center [686, 188] width 903 height 29
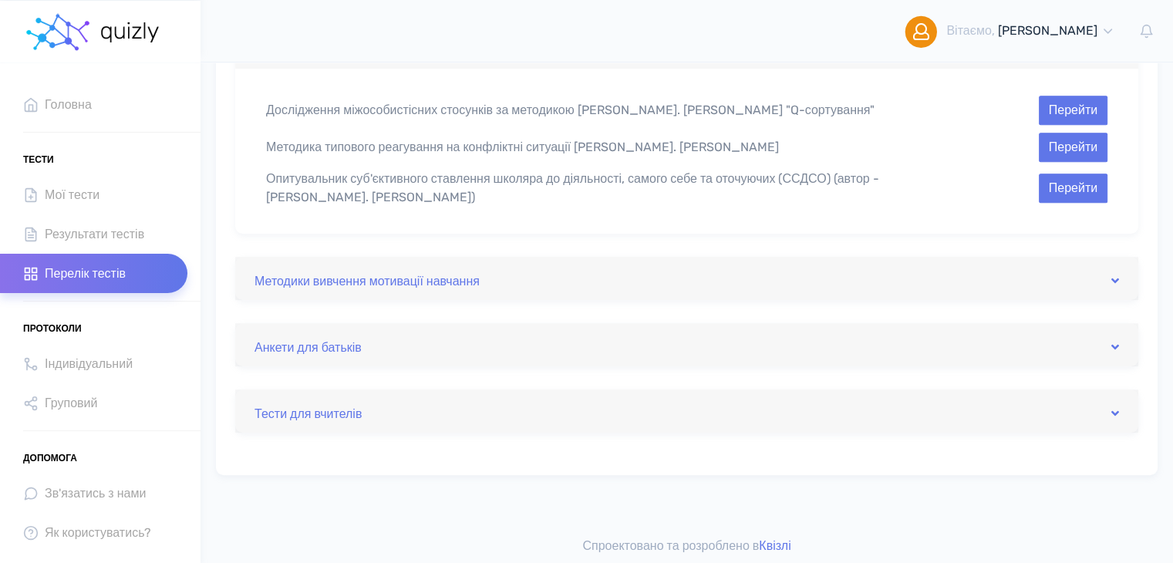
scroll to position [748, 0]
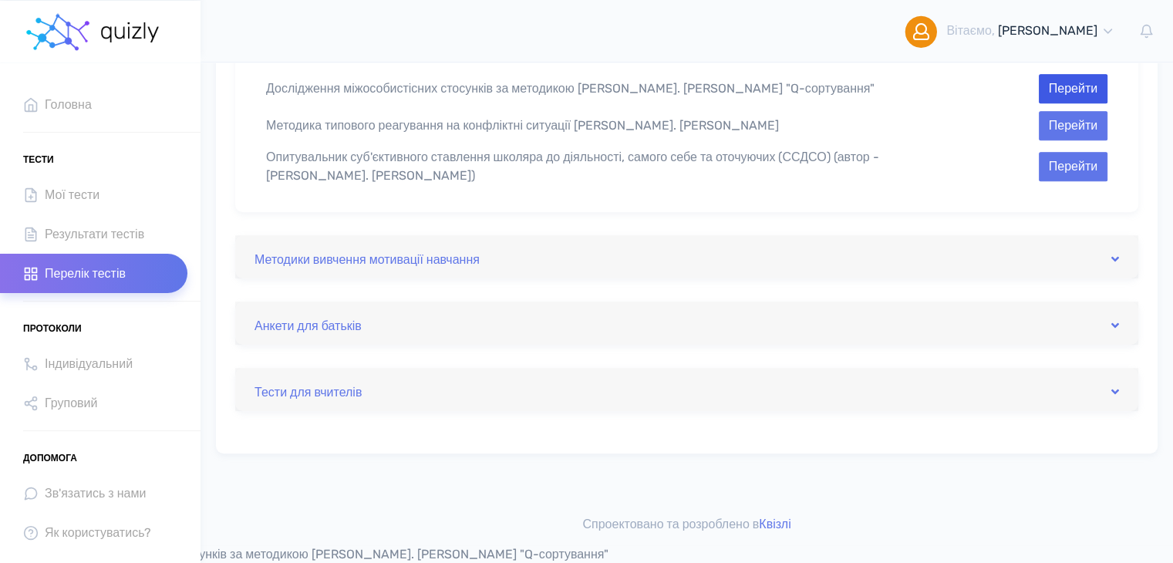
type input "Дослідження міжособистісних стосунків за методикою [PERSON_NAME]. [PERSON_NAME]…"
click at [1077, 99] on button "Перейти" at bounding box center [1073, 88] width 69 height 29
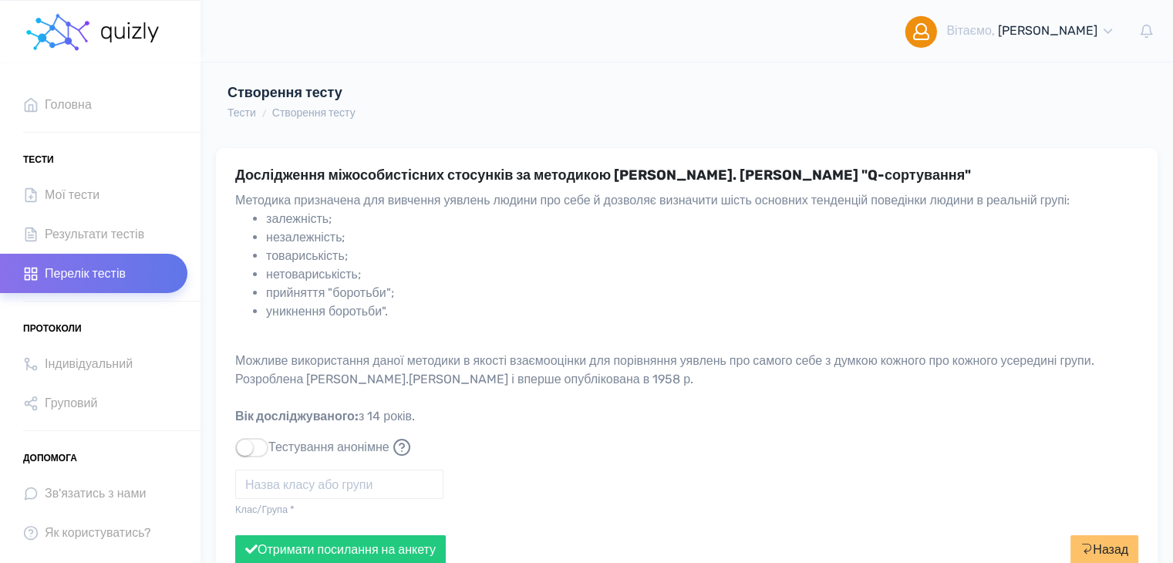
scroll to position [113, 0]
